Goal: Navigation & Orientation: Find specific page/section

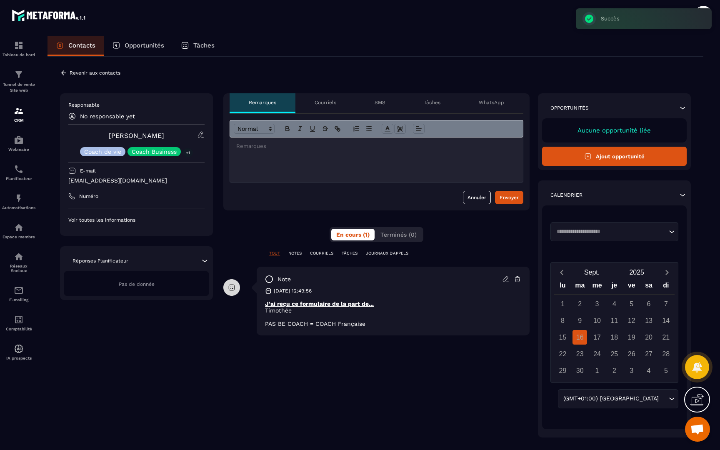
scroll to position [444, 0]
click at [20, 50] on img at bounding box center [19, 45] width 10 height 10
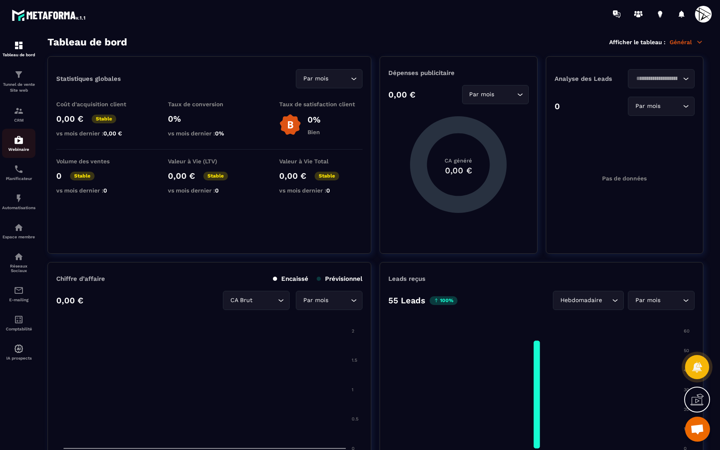
click at [12, 146] on div "Webinaire" at bounding box center [18, 143] width 33 height 17
click at [20, 140] on img at bounding box center [19, 140] width 10 height 10
click at [18, 110] on img at bounding box center [19, 111] width 10 height 10
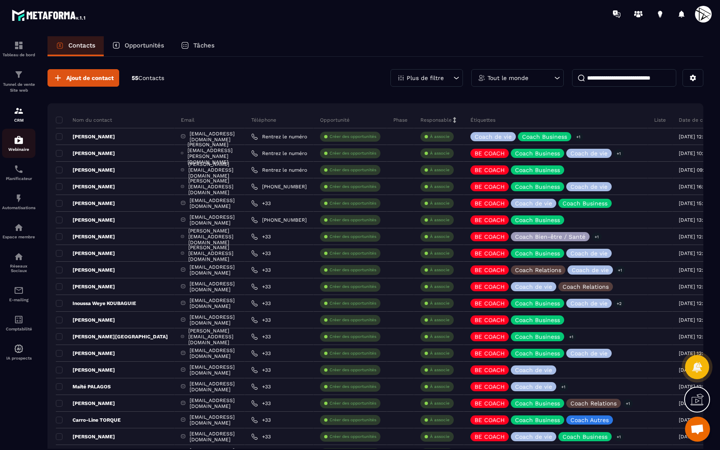
click at [19, 143] on img at bounding box center [19, 140] width 10 height 10
click at [15, 140] on img at bounding box center [19, 140] width 10 height 10
click at [22, 145] on div "Webinaire" at bounding box center [18, 143] width 33 height 17
click at [16, 205] on div "Automatisations" at bounding box center [18, 201] width 33 height 17
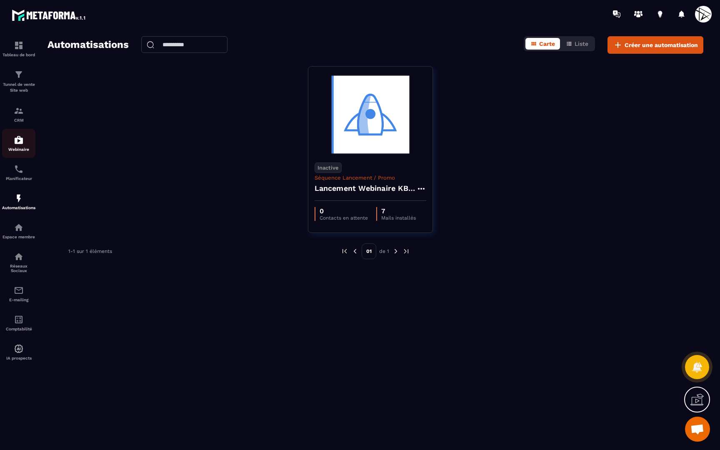
click at [19, 145] on img at bounding box center [19, 140] width 10 height 10
click at [19, 143] on img at bounding box center [19, 140] width 10 height 10
click at [20, 165] on img at bounding box center [19, 169] width 10 height 10
click at [16, 169] on img at bounding box center [19, 169] width 10 height 10
click at [18, 114] on img at bounding box center [19, 111] width 10 height 10
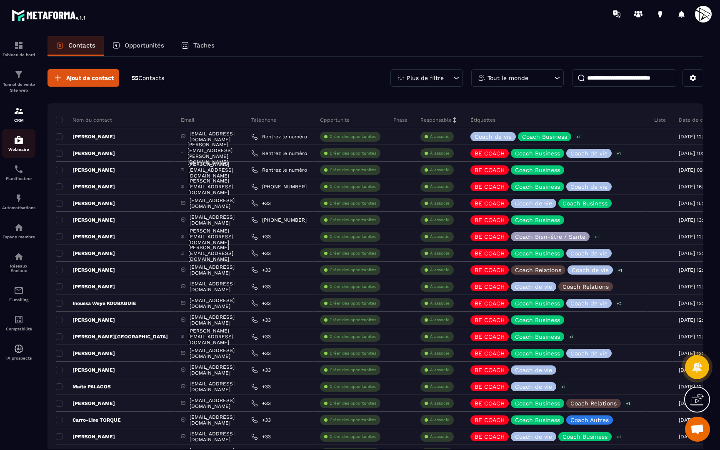
click at [22, 147] on div "Webinaire" at bounding box center [18, 143] width 33 height 17
